Goal: Information Seeking & Learning: Find contact information

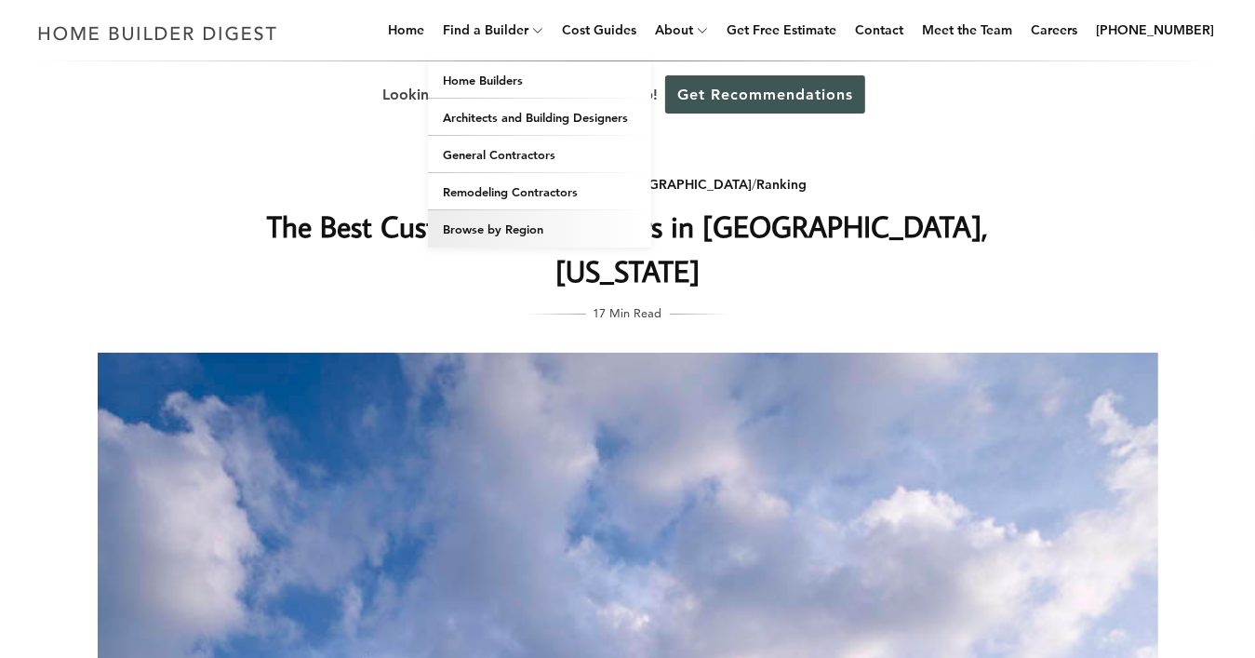
click at [550, 220] on link "Browse by Region" at bounding box center [539, 228] width 223 height 37
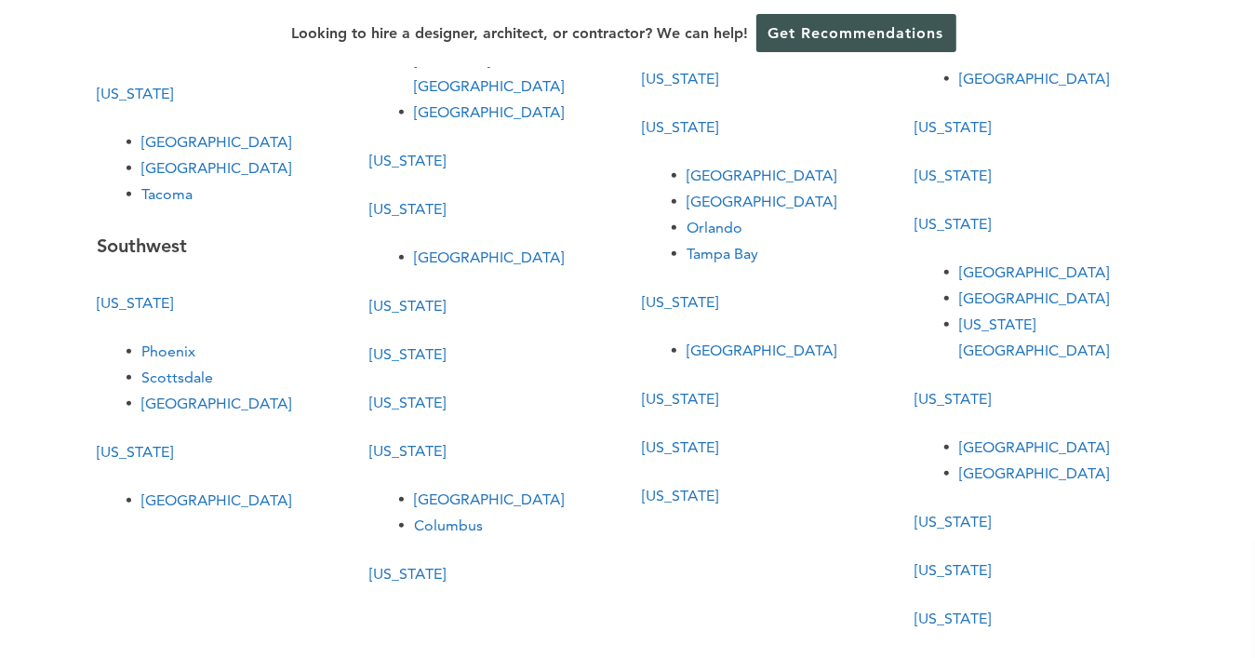
scroll to position [651, 0]
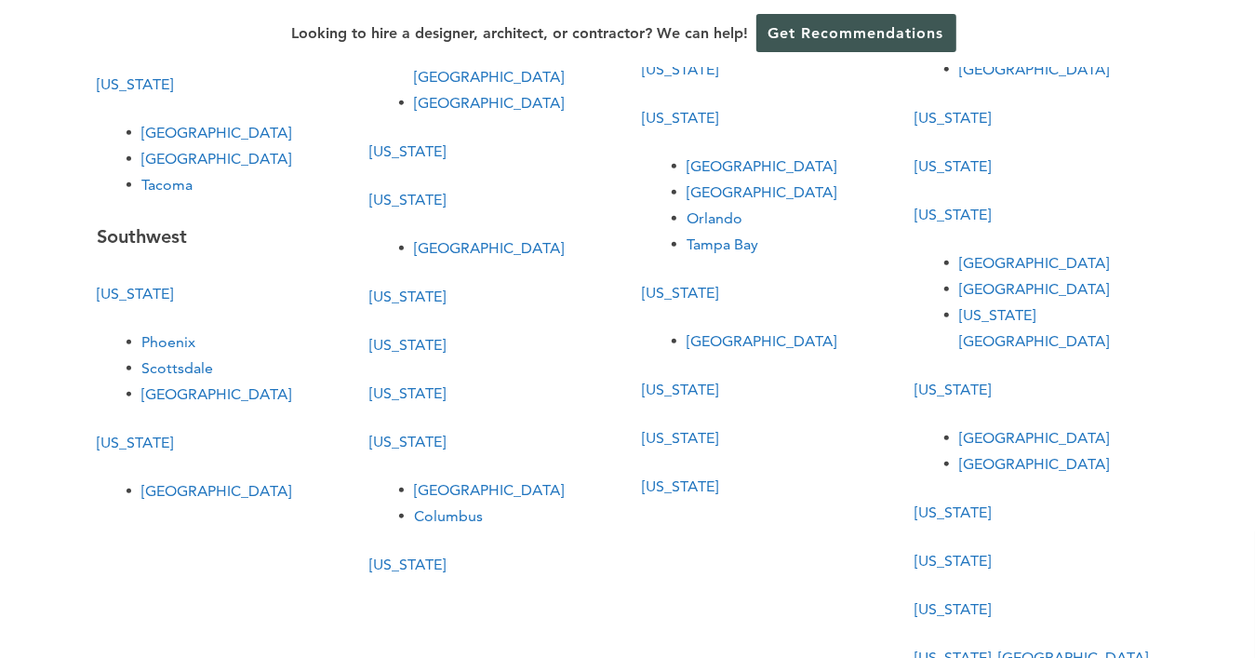
click at [1020, 429] on link "[GEOGRAPHIC_DATA]" at bounding box center [1035, 438] width 150 height 18
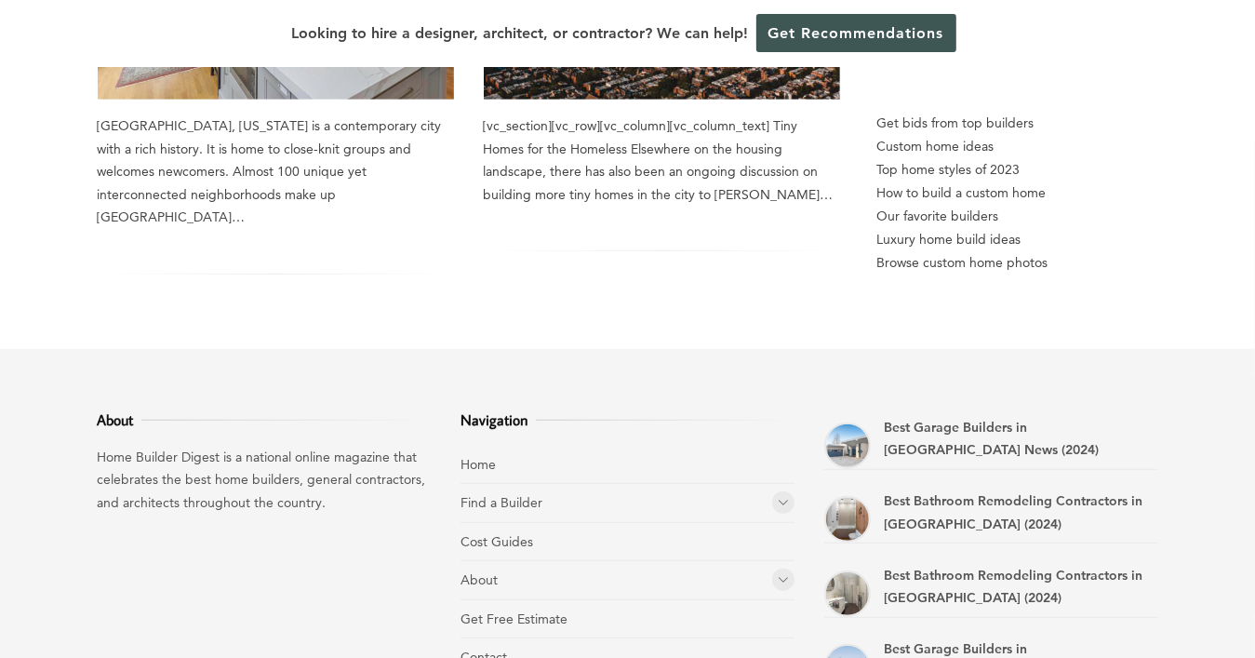
scroll to position [465, 0]
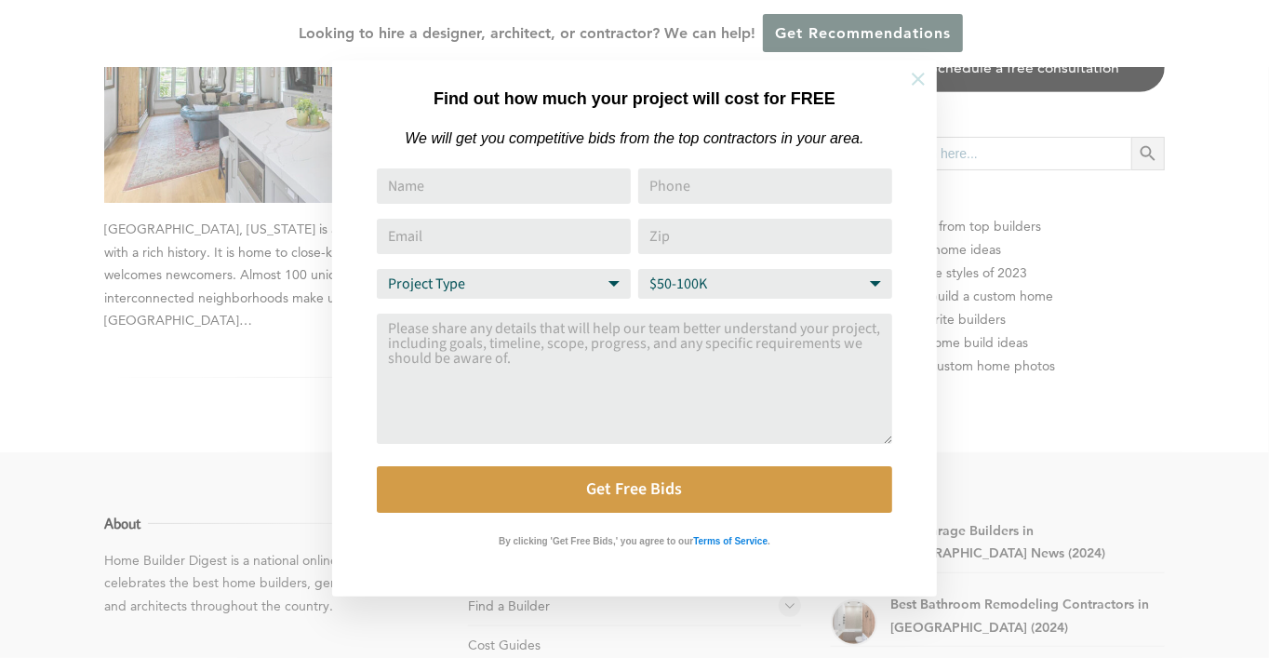
click at [916, 87] on icon at bounding box center [918, 79] width 20 height 20
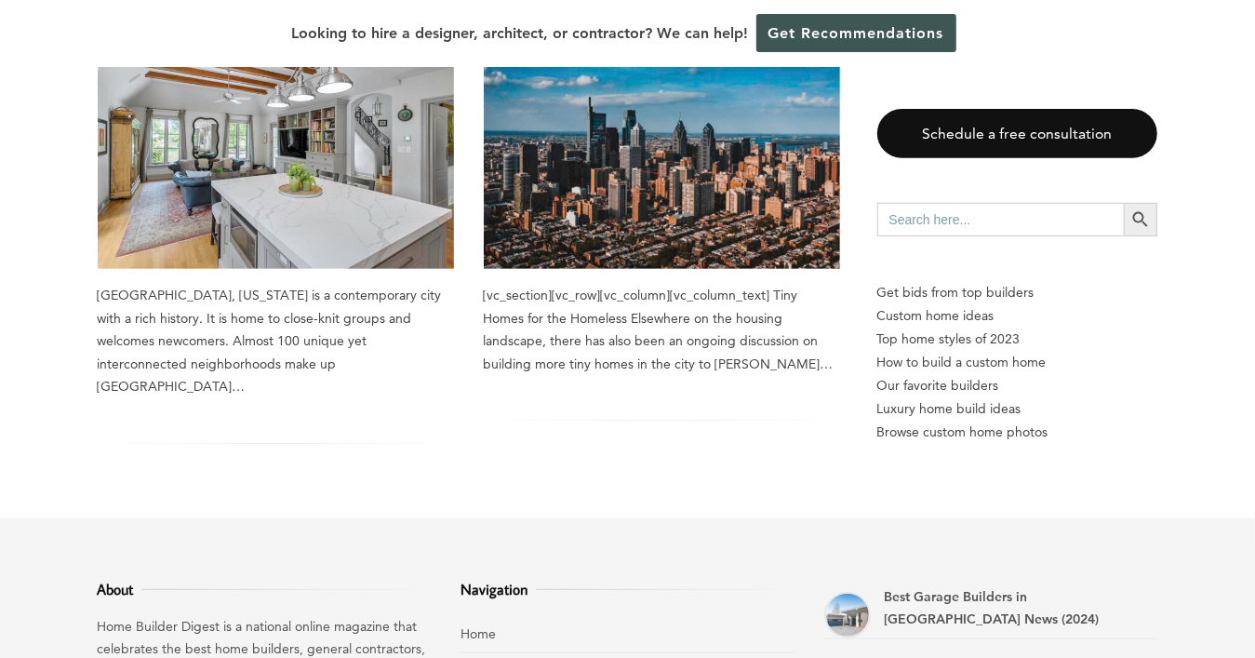
scroll to position [186, 0]
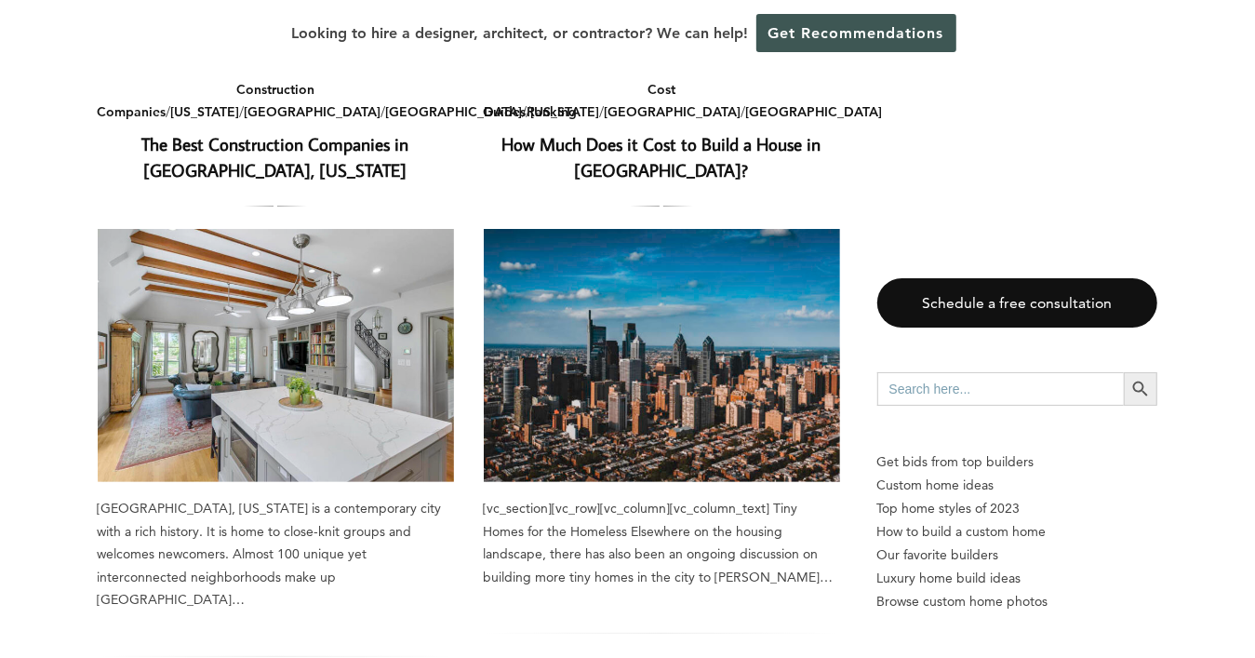
click at [308, 151] on link "The Best Construction Companies in [GEOGRAPHIC_DATA], [US_STATE]" at bounding box center [275, 157] width 267 height 50
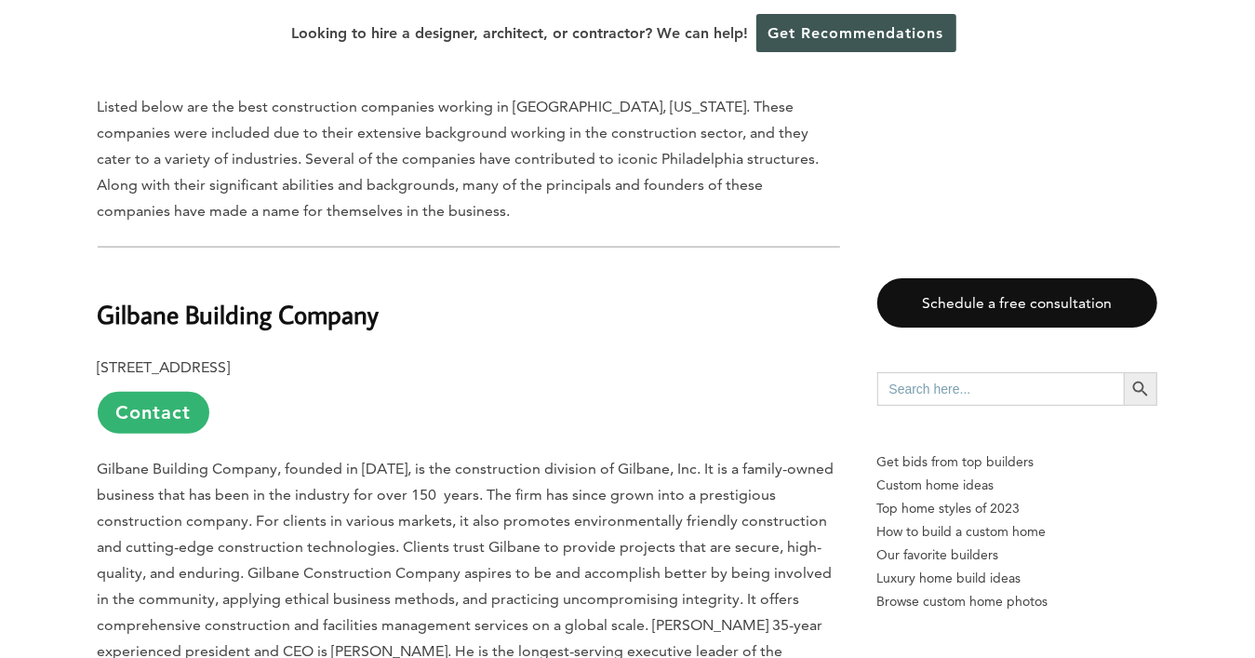
scroll to position [1116, 0]
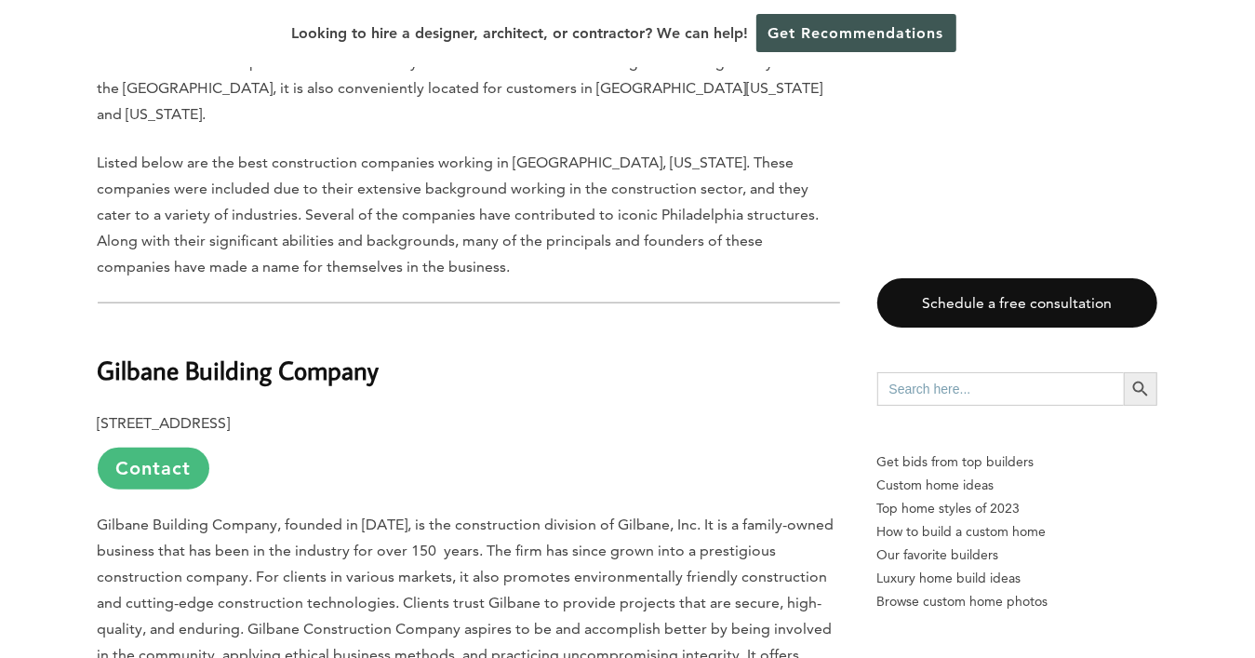
click at [167, 447] on link "Contact" at bounding box center [154, 468] width 112 height 42
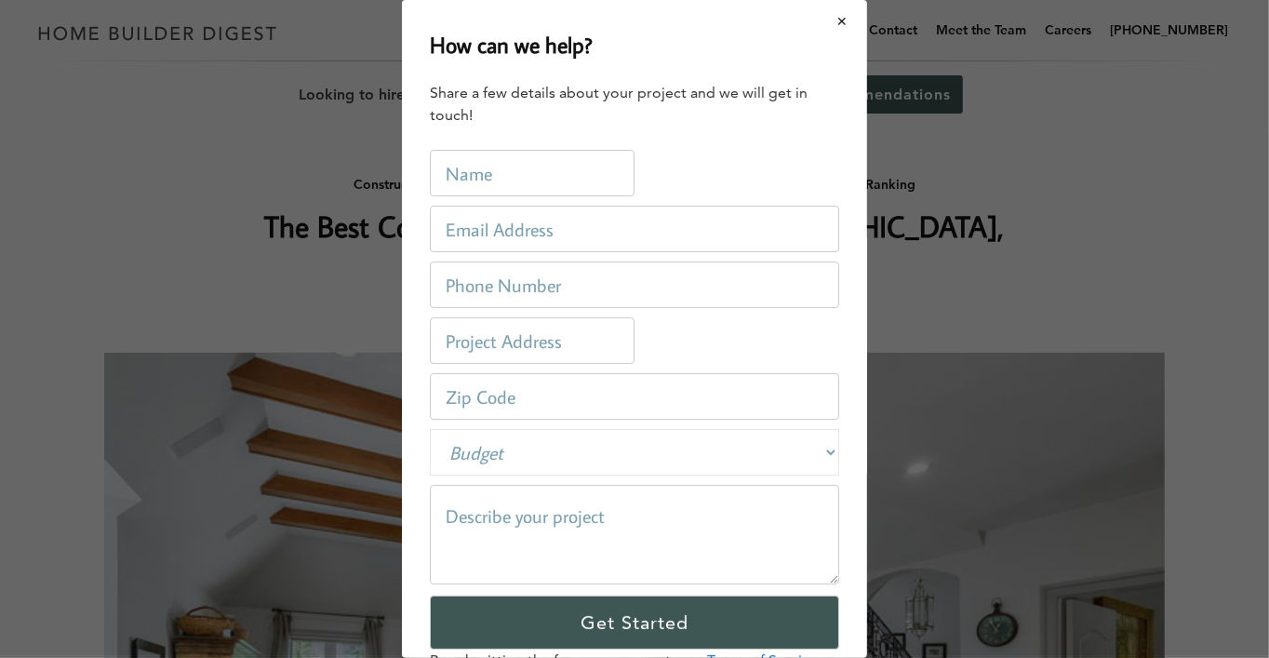
click at [826, 24] on button "Close modal" at bounding box center [842, 21] width 49 height 39
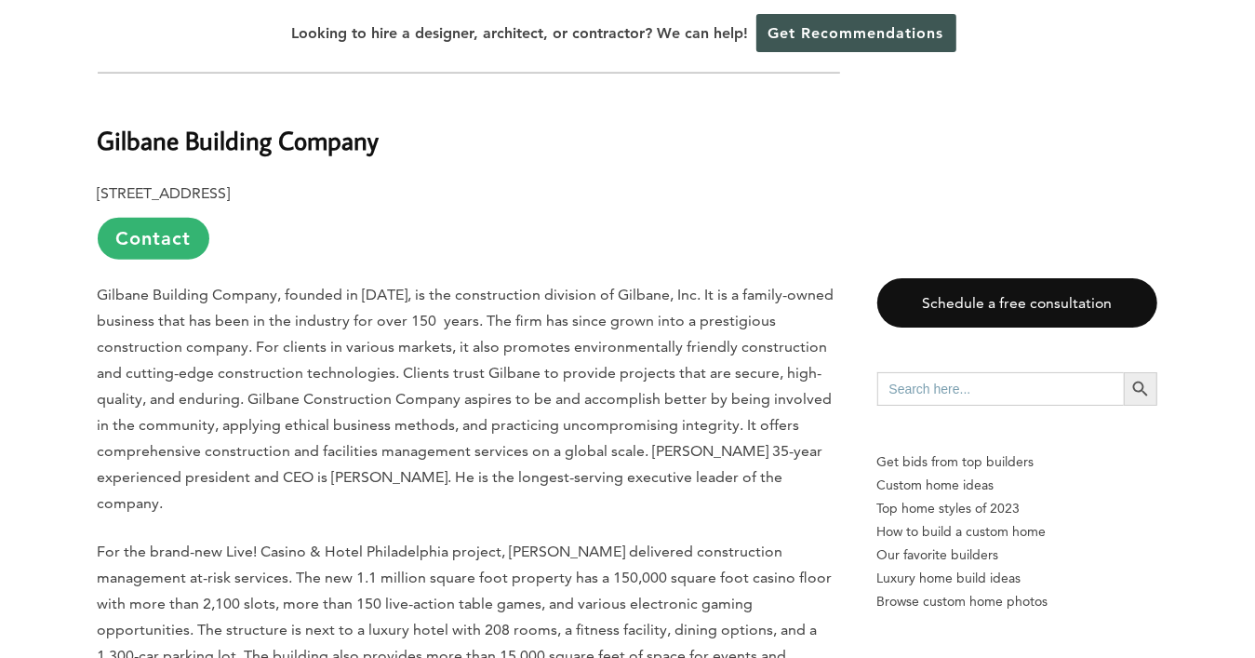
scroll to position [1253, 0]
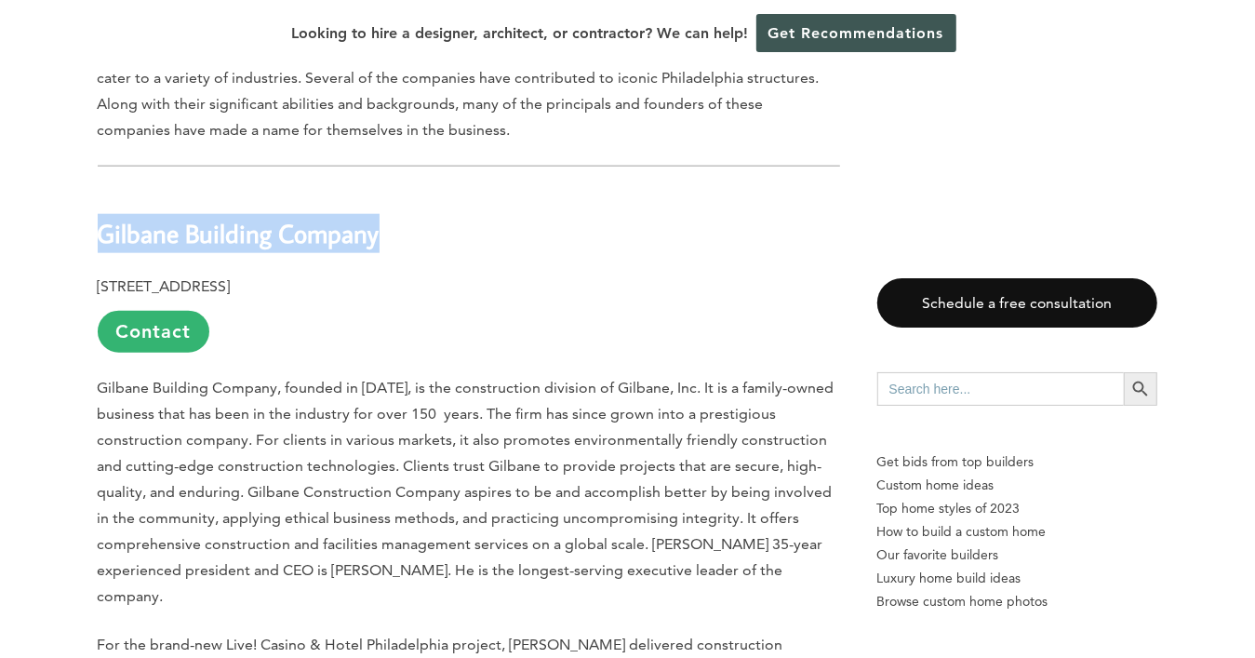
drag, startPoint x: 102, startPoint y: 210, endPoint x: 380, endPoint y: 198, distance: 277.5
click at [380, 198] on h2 "Gilbane Building Company" at bounding box center [469, 221] width 742 height 64
drag, startPoint x: 380, startPoint y: 198, endPoint x: 615, endPoint y: 167, distance: 237.5
click at [615, 189] on h2 "Gilbane Building Company" at bounding box center [469, 221] width 742 height 64
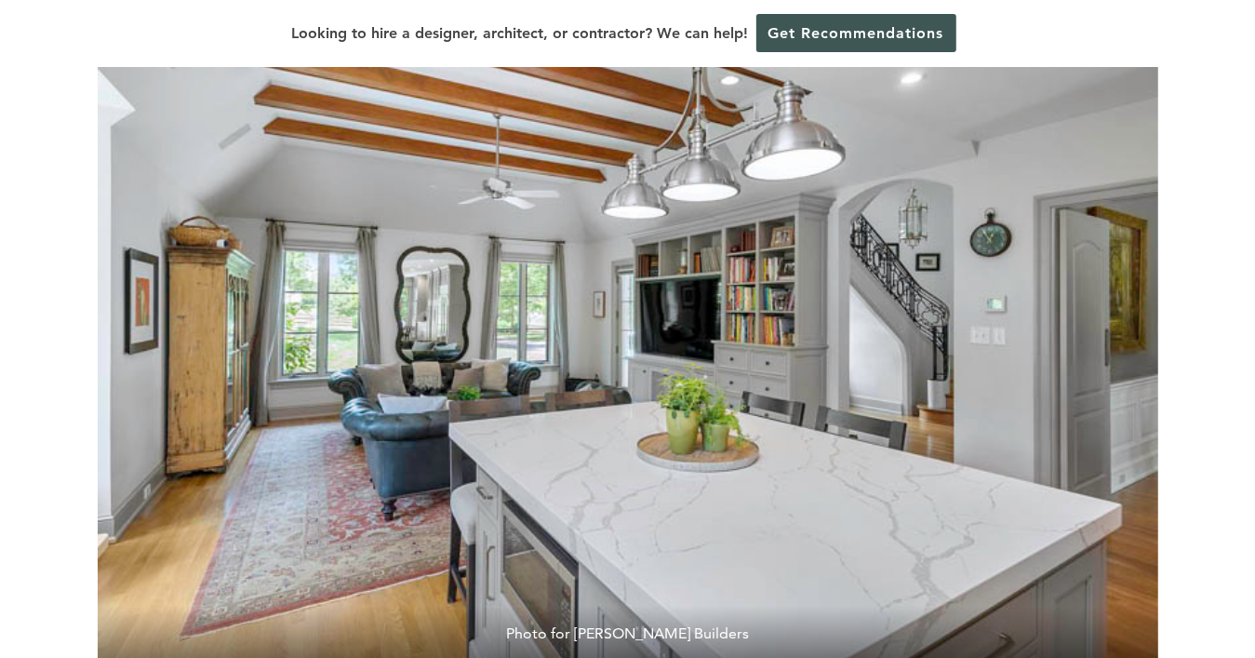
scroll to position [0, 0]
